Goal: Information Seeking & Learning: Compare options

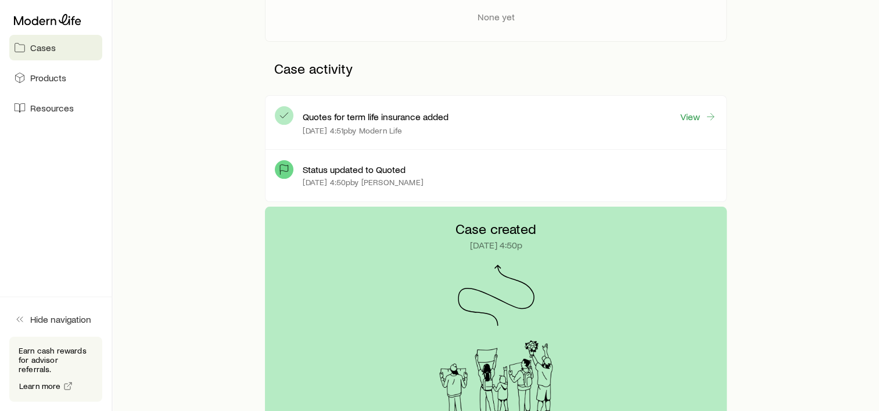
scroll to position [279, 0]
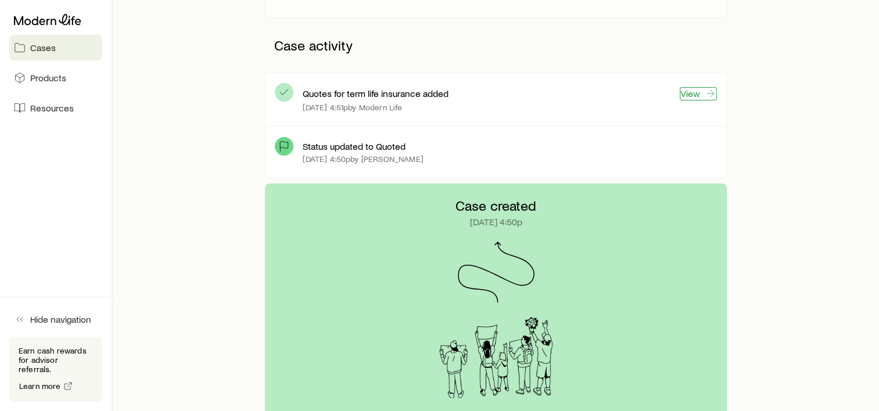
click at [689, 94] on link "View" at bounding box center [698, 93] width 37 height 13
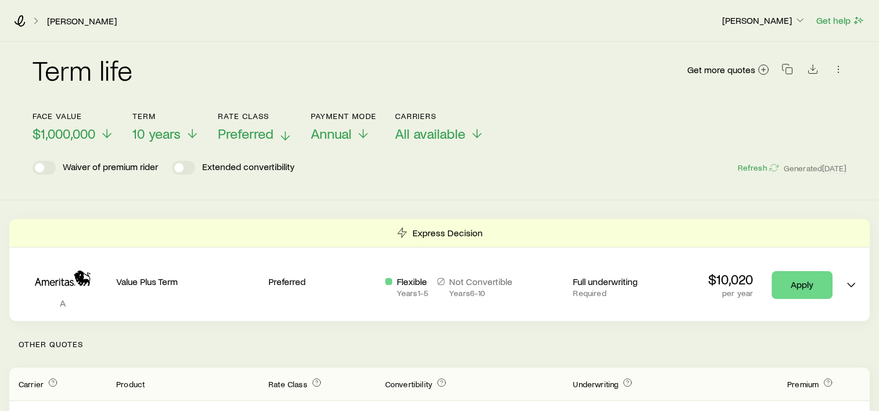
click at [263, 133] on span "Preferred" at bounding box center [246, 134] width 56 height 16
click at [105, 135] on icon at bounding box center [107, 136] width 14 height 14
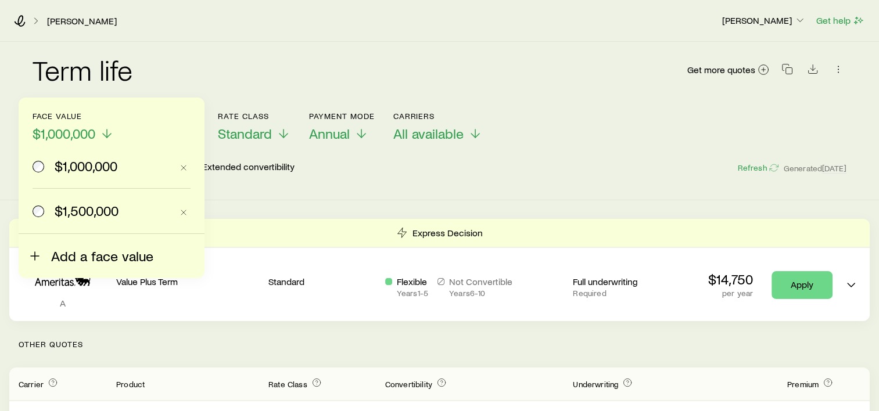
click at [33, 255] on icon at bounding box center [35, 256] width 14 height 14
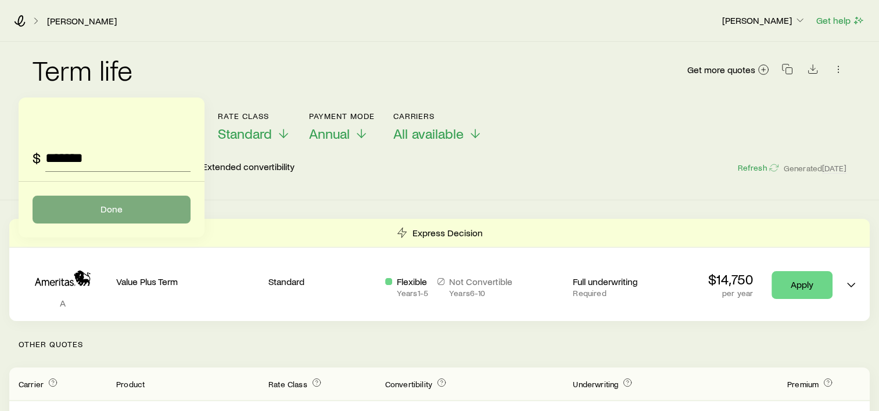
type input "*******"
click at [110, 214] on button "Done" at bounding box center [112, 210] width 158 height 28
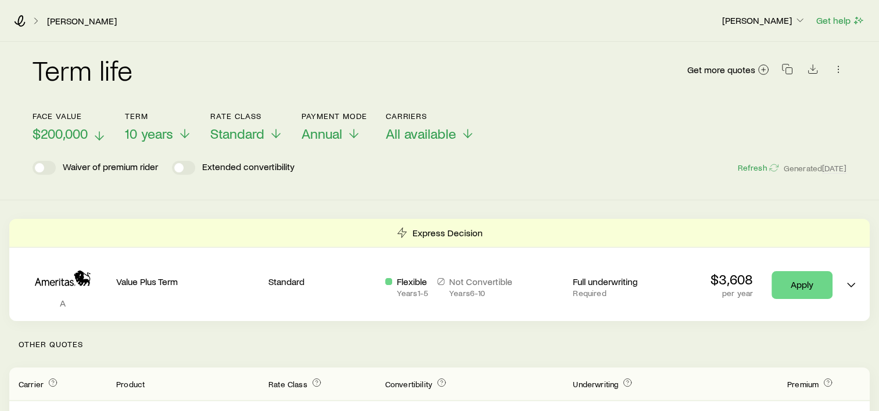
click at [97, 135] on icon at bounding box center [99, 136] width 14 height 14
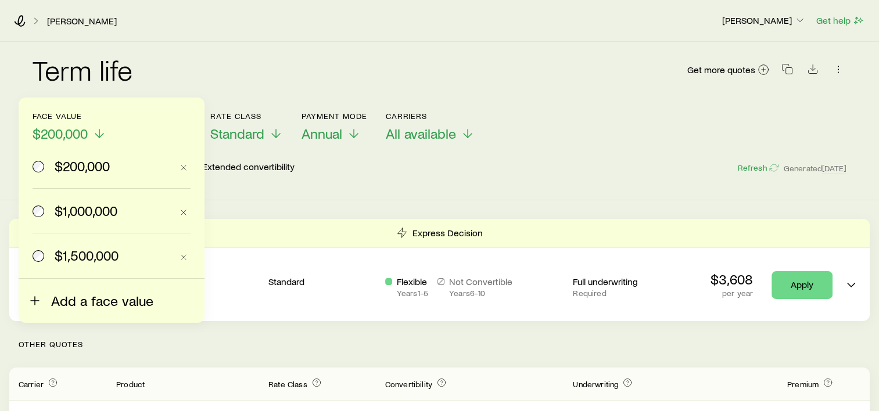
click at [56, 298] on span "Add a face value" at bounding box center [102, 301] width 102 height 16
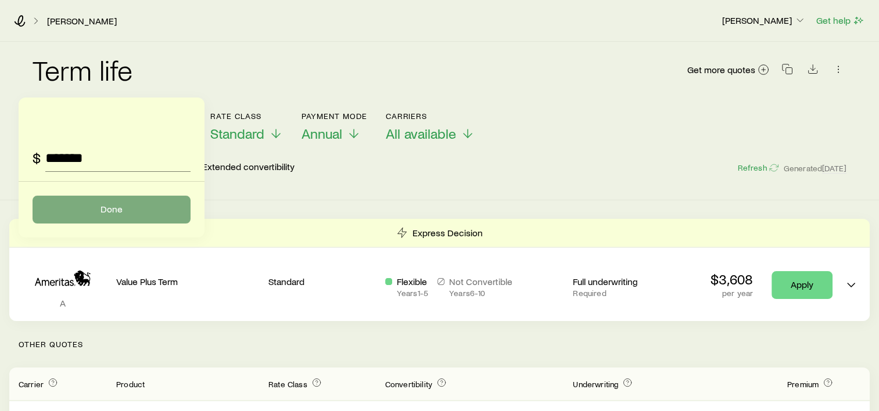
type input "*******"
click at [88, 206] on button "Done" at bounding box center [112, 210] width 158 height 28
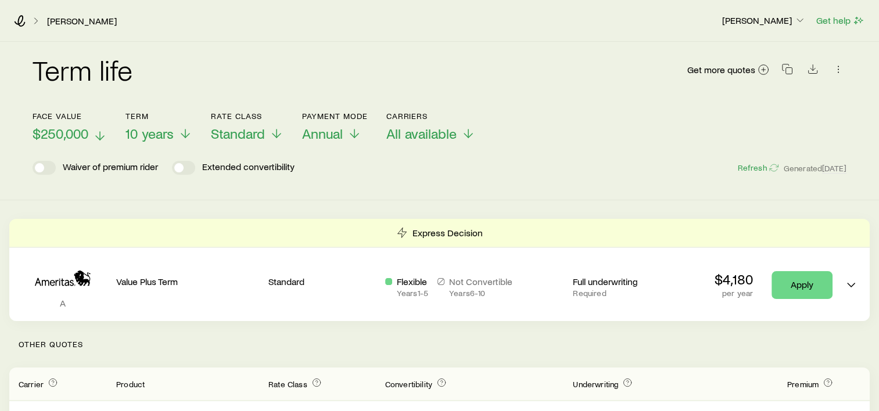
click at [101, 133] on icon at bounding box center [100, 136] width 14 height 14
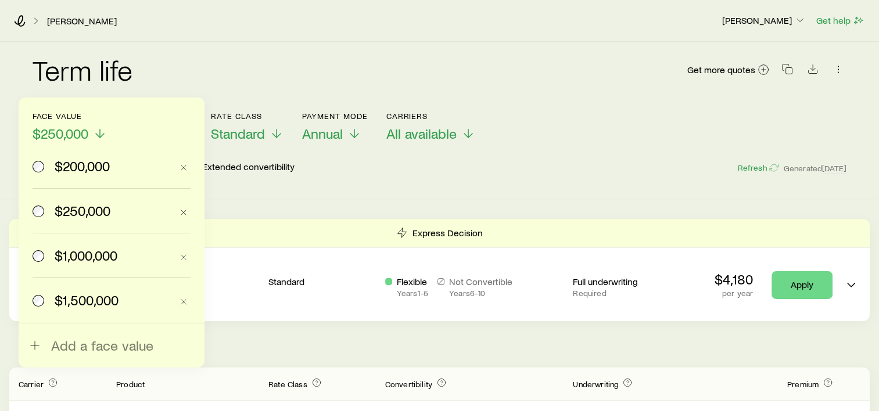
click at [95, 167] on span "$200,000" at bounding box center [82, 166] width 55 height 16
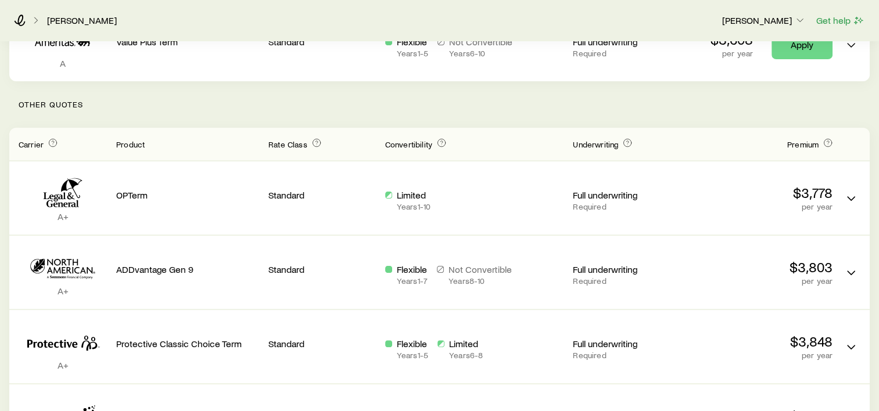
scroll to position [256, 0]
